Goal: Task Accomplishment & Management: Use online tool/utility

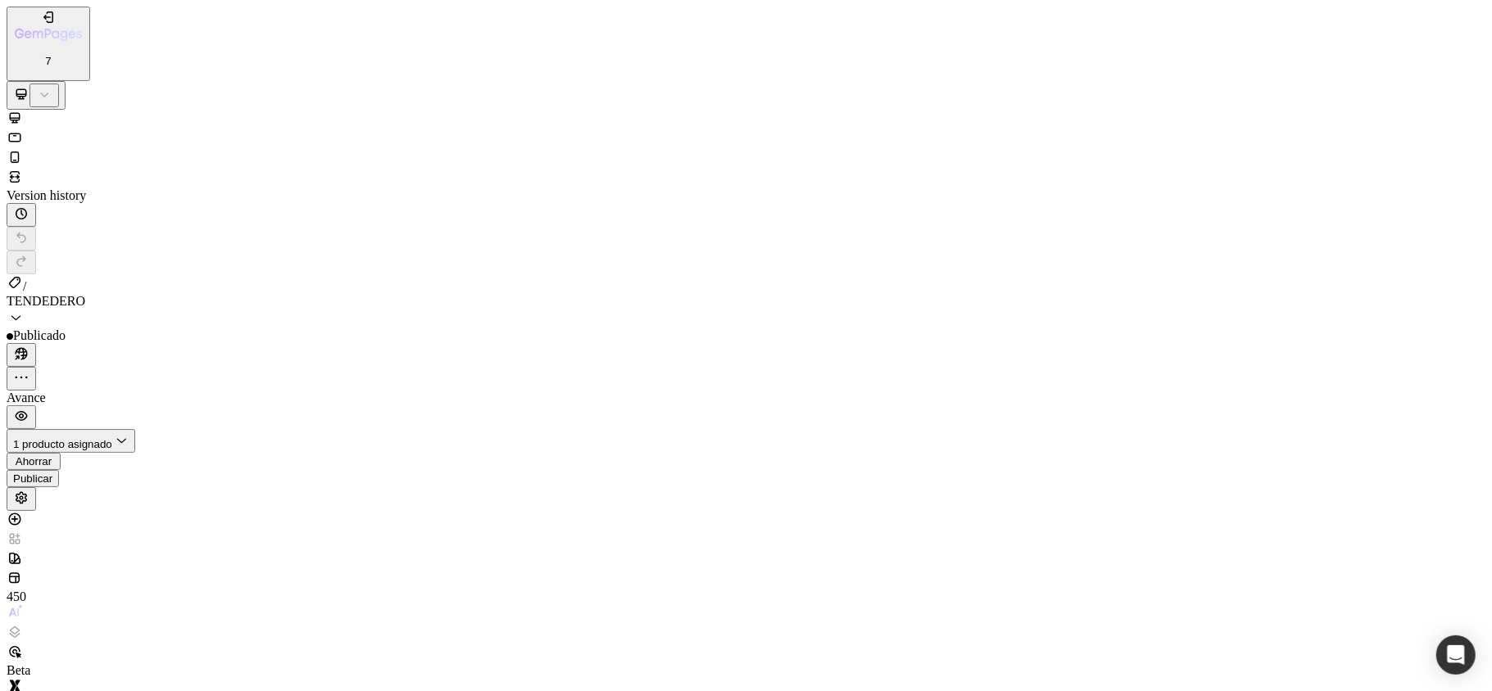
scroll to position [99, 0]
click at [52, 473] on font "Publicar" at bounding box center [32, 479] width 39 height 12
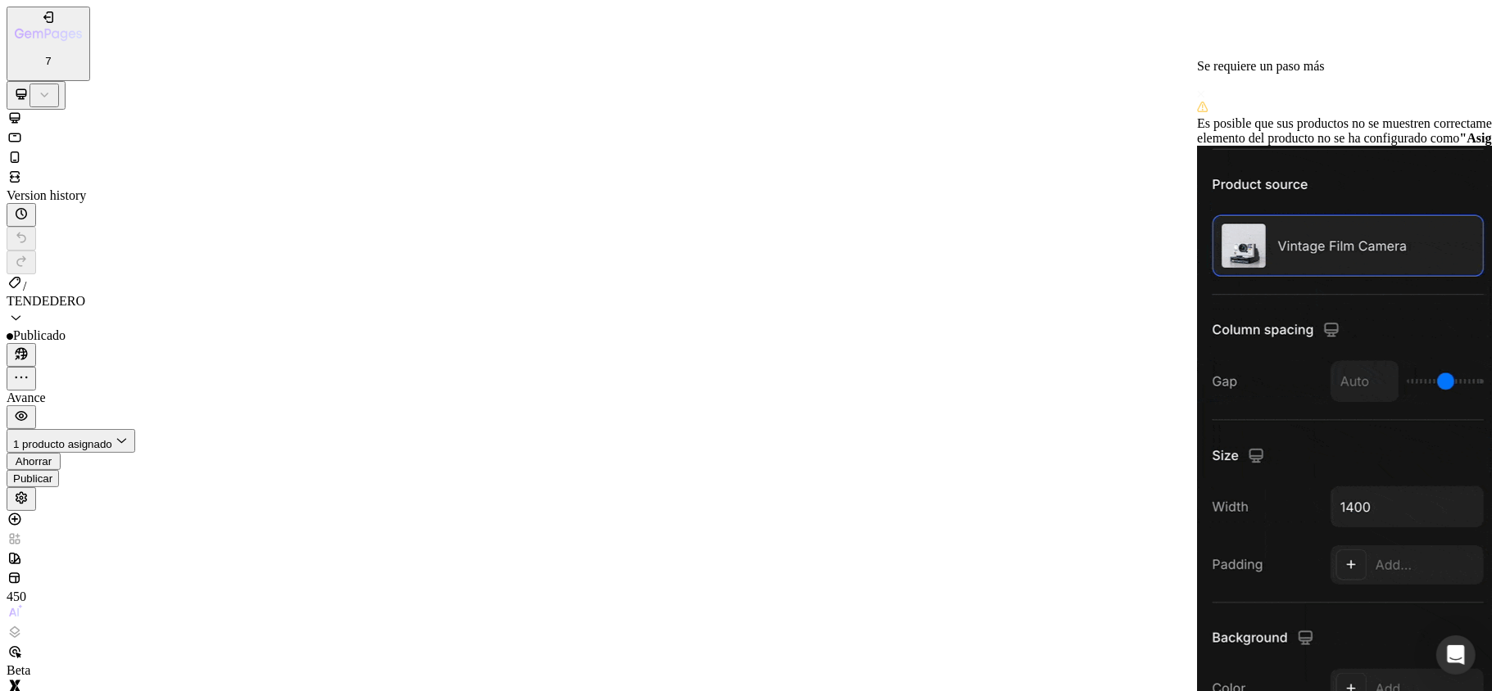
click at [1205, 87] on span at bounding box center [1201, 94] width 8 height 14
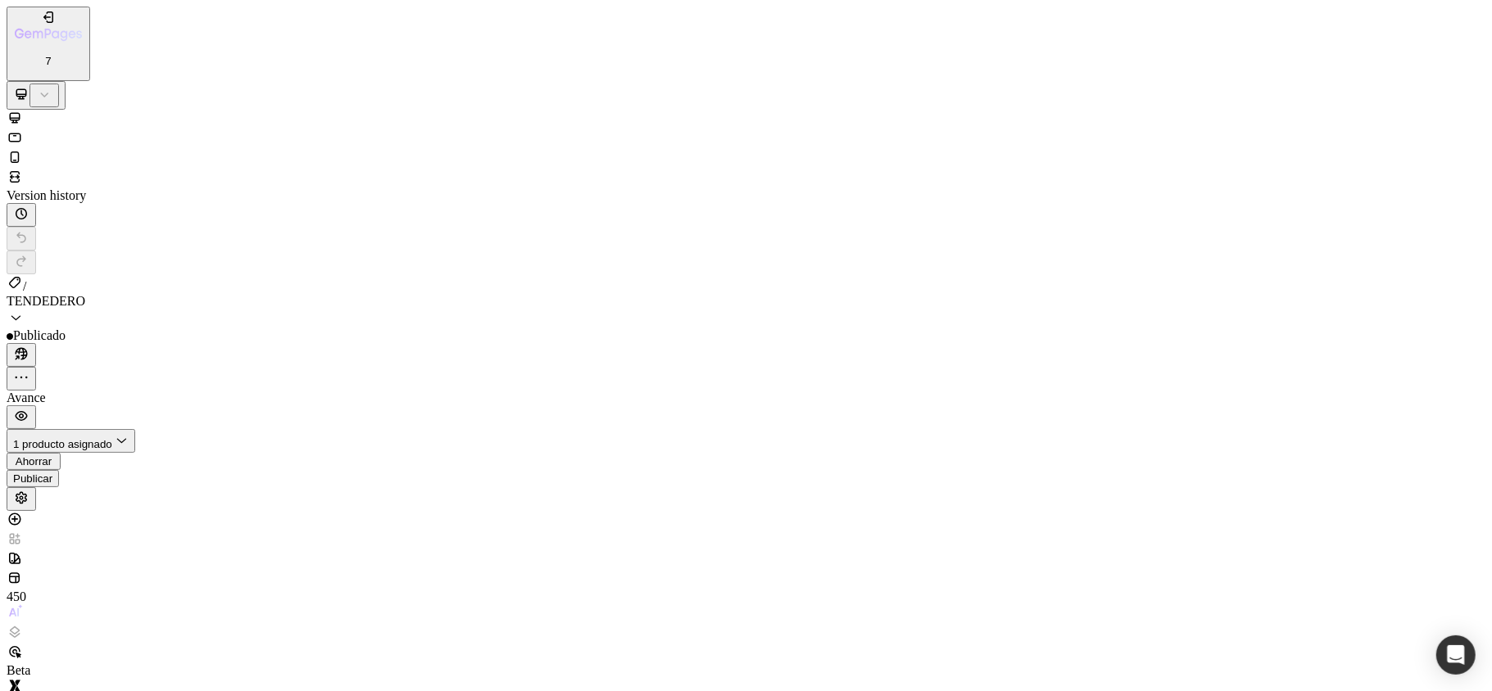
click at [52, 473] on font "Publicar" at bounding box center [32, 479] width 39 height 12
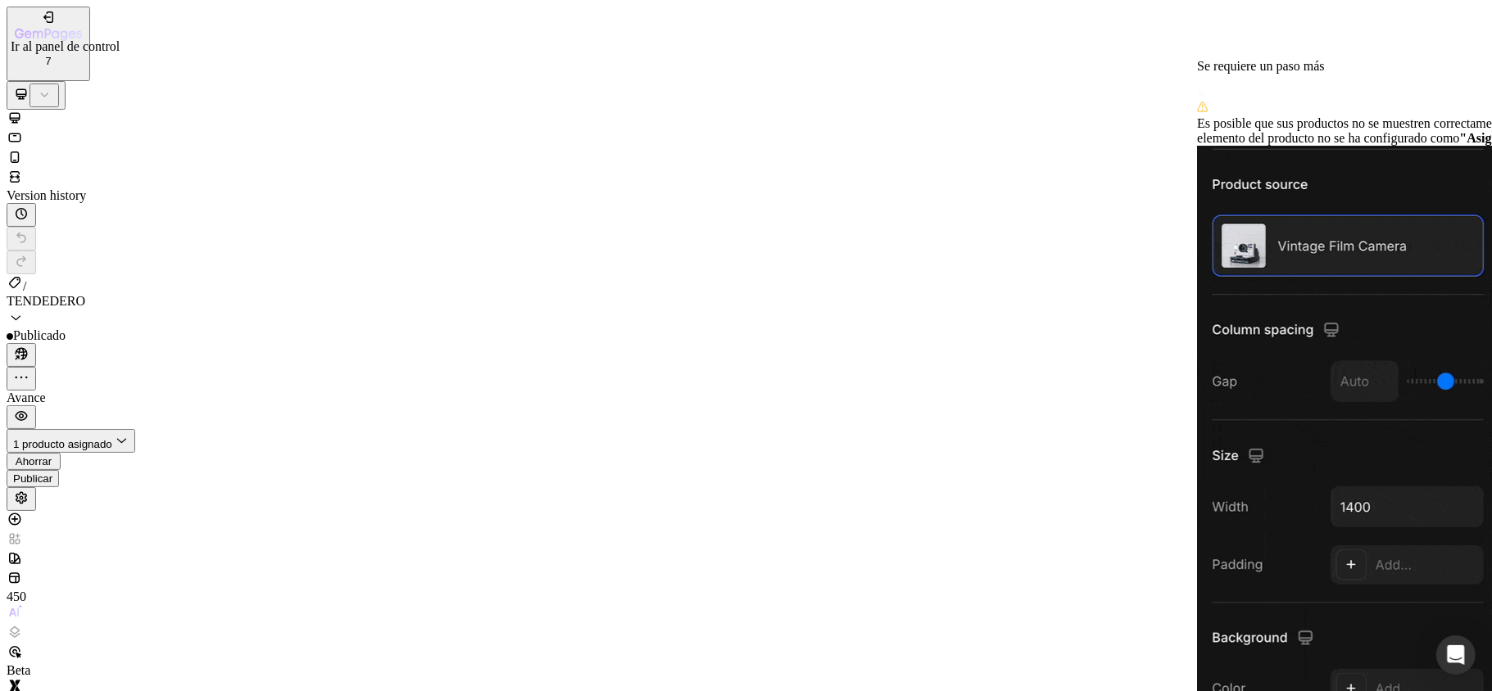
click at [40, 20] on icon "button" at bounding box center [48, 17] width 16 height 16
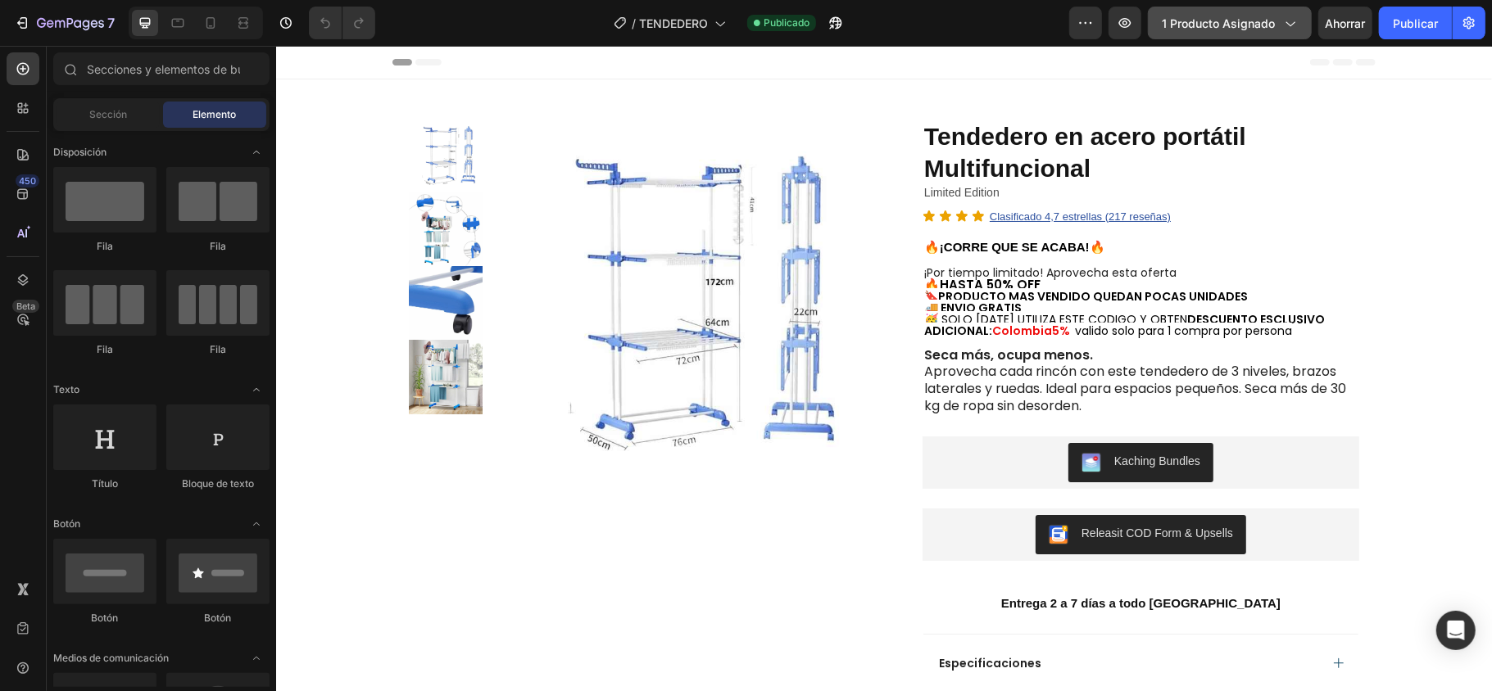
click at [1255, 23] on font "1 producto asignado" at bounding box center [1217, 23] width 113 height 14
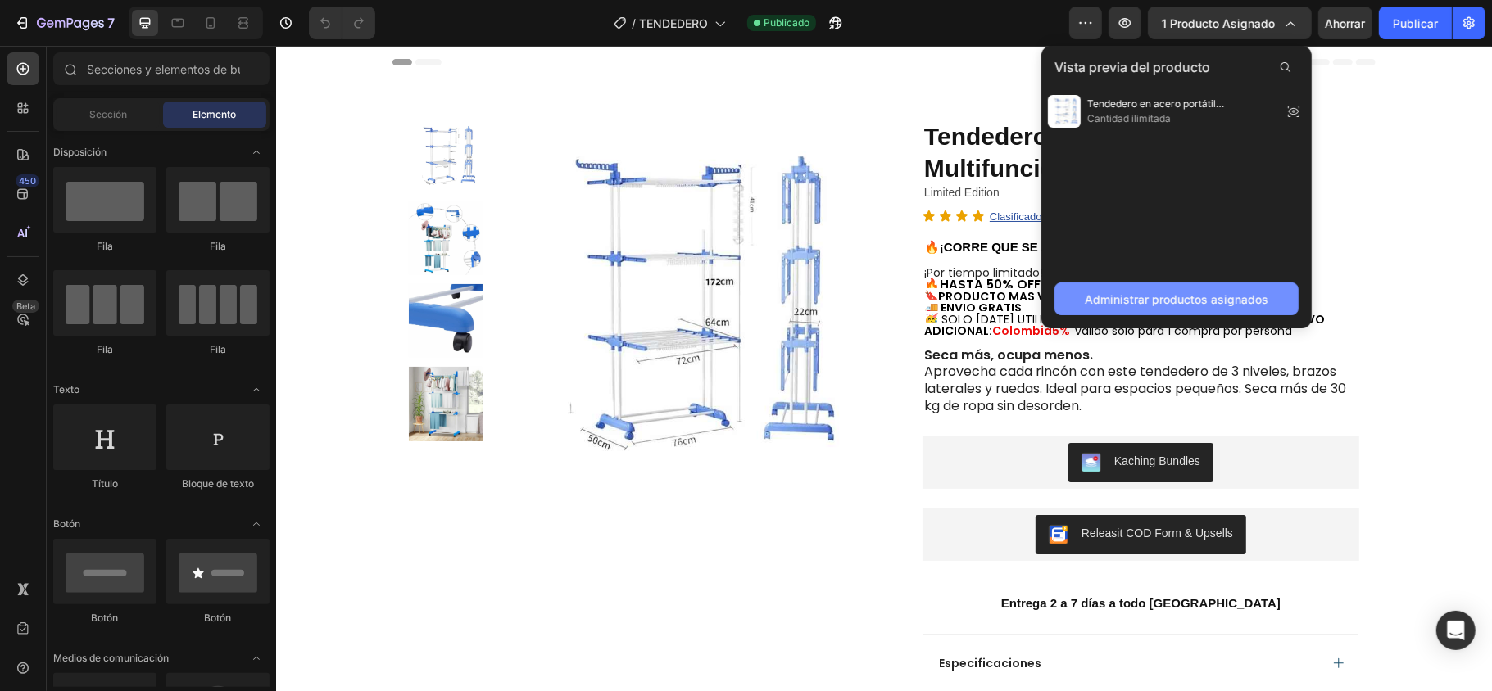
click at [1183, 300] on font "Administrar productos asignados" at bounding box center [1175, 299] width 183 height 14
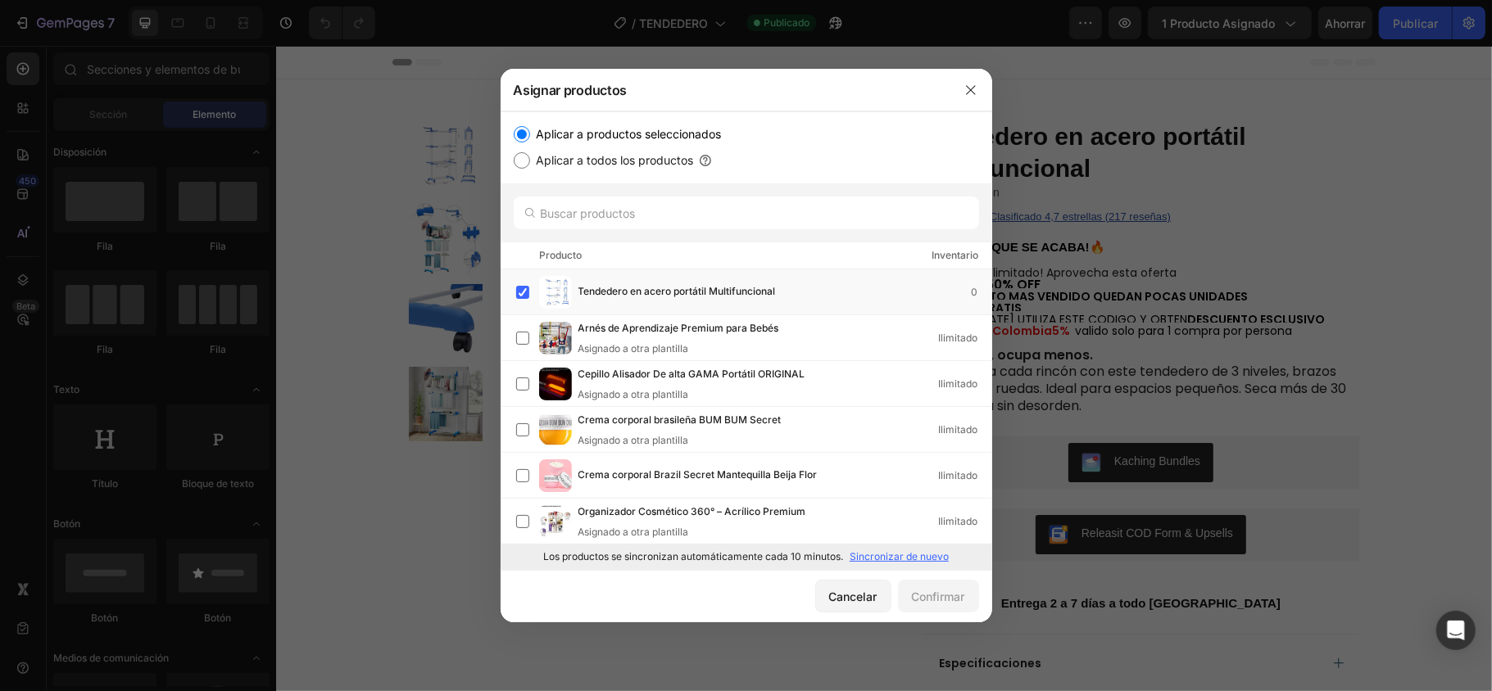
click at [932, 567] on div "Los productos se sincronizan automáticamente cada 10 minutos. Sincronizar de nu…" at bounding box center [745, 557] width 491 height 26
click at [927, 555] on font "Sincronizar de nuevo" at bounding box center [898, 556] width 99 height 12
click at [971, 87] on icon "button" at bounding box center [970, 90] width 13 height 13
